Goal: Find specific page/section: Find specific page/section

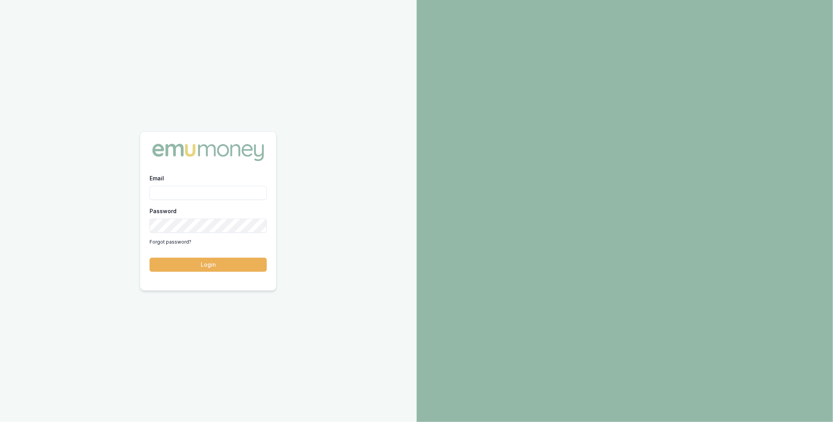
click at [206, 187] on input "Email" at bounding box center [208, 193] width 117 height 14
type input "m@emumoney.com.au"
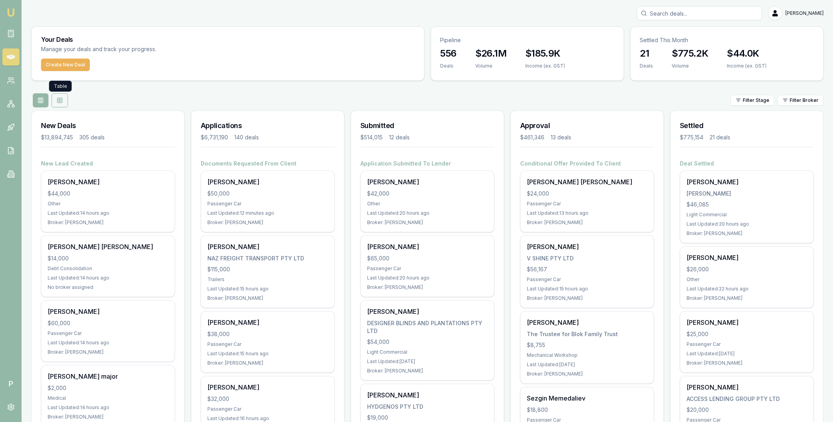
click at [61, 100] on icon at bounding box center [59, 100] width 5 height 0
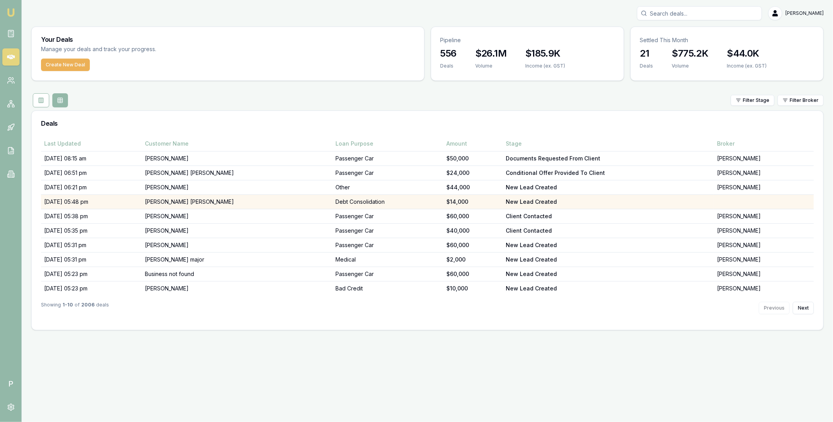
click at [265, 202] on td "[PERSON_NAME] [PERSON_NAME]" at bounding box center [237, 202] width 191 height 14
